Goal: Navigation & Orientation: Find specific page/section

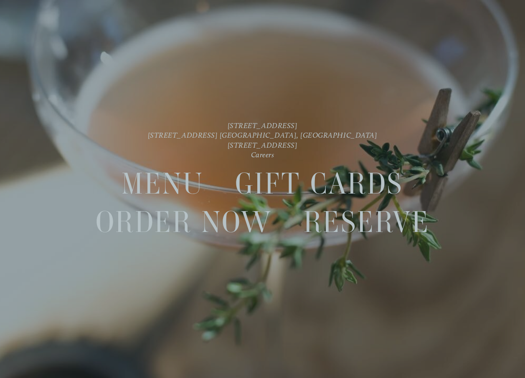
scroll to position [18, 0]
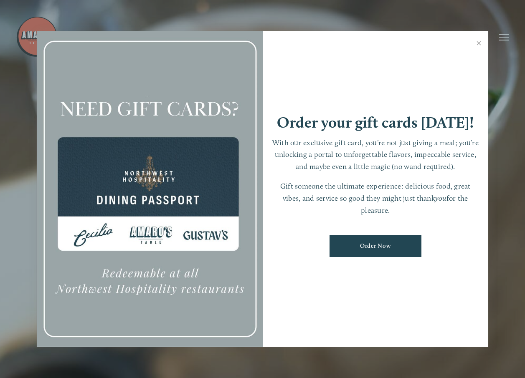
drag, startPoint x: 480, startPoint y: 41, endPoint x: 476, endPoint y: 44, distance: 5.1
click at [480, 41] on link "Close" at bounding box center [479, 44] width 16 height 23
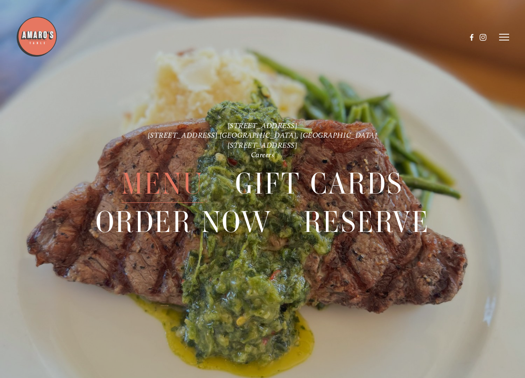
click at [175, 179] on span "Menu" at bounding box center [163, 184] width 82 height 38
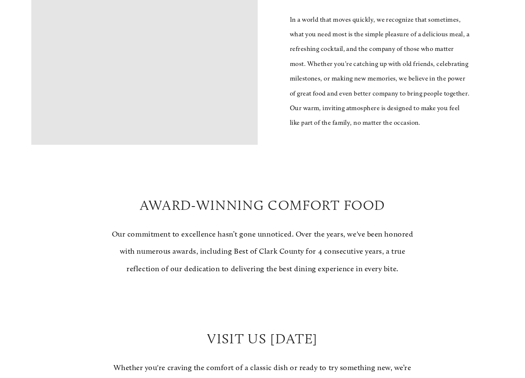
scroll to position [585, 0]
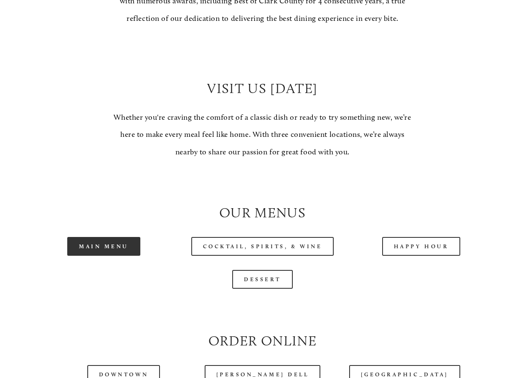
click at [126, 256] on link "Main Menu" at bounding box center [103, 246] width 73 height 19
